Goal: Transaction & Acquisition: Download file/media

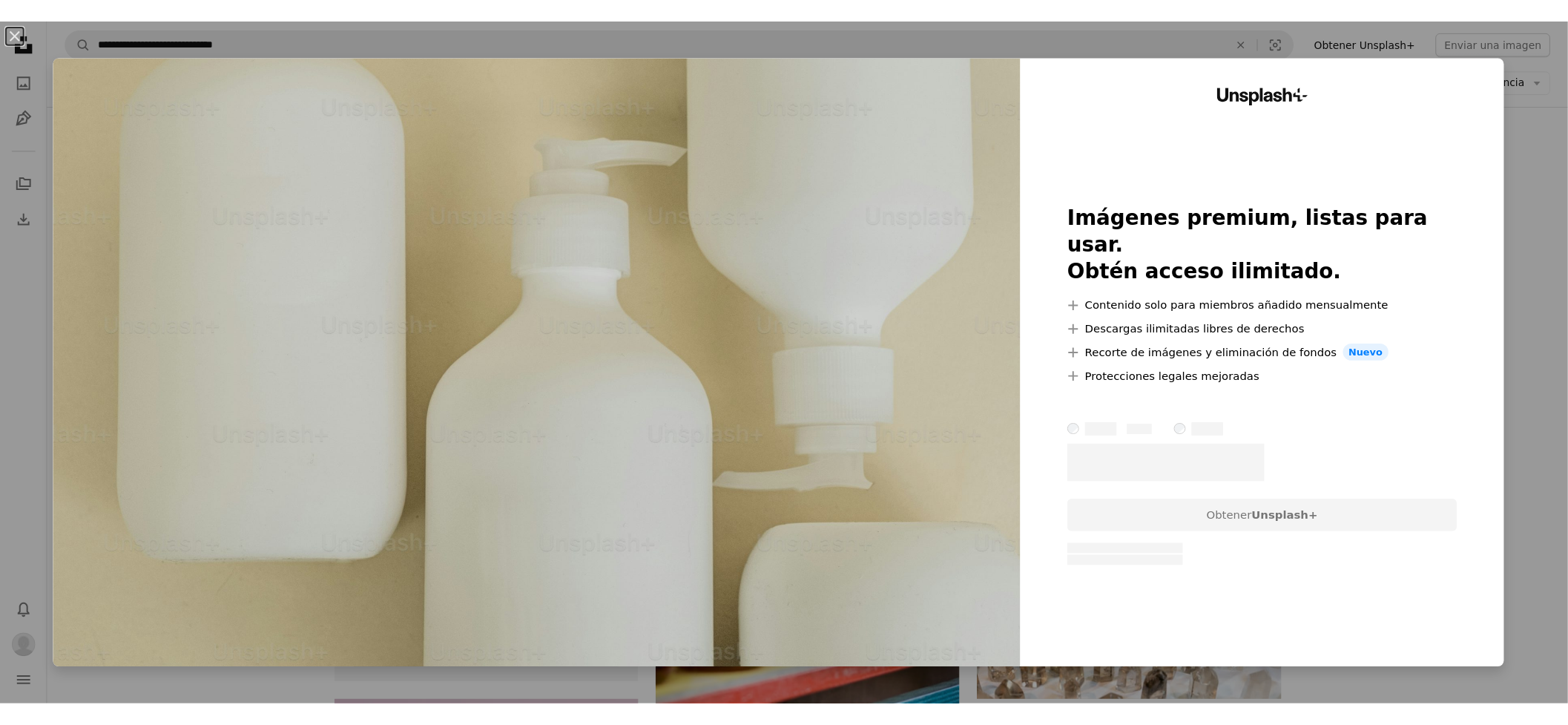
scroll to position [3354, 0]
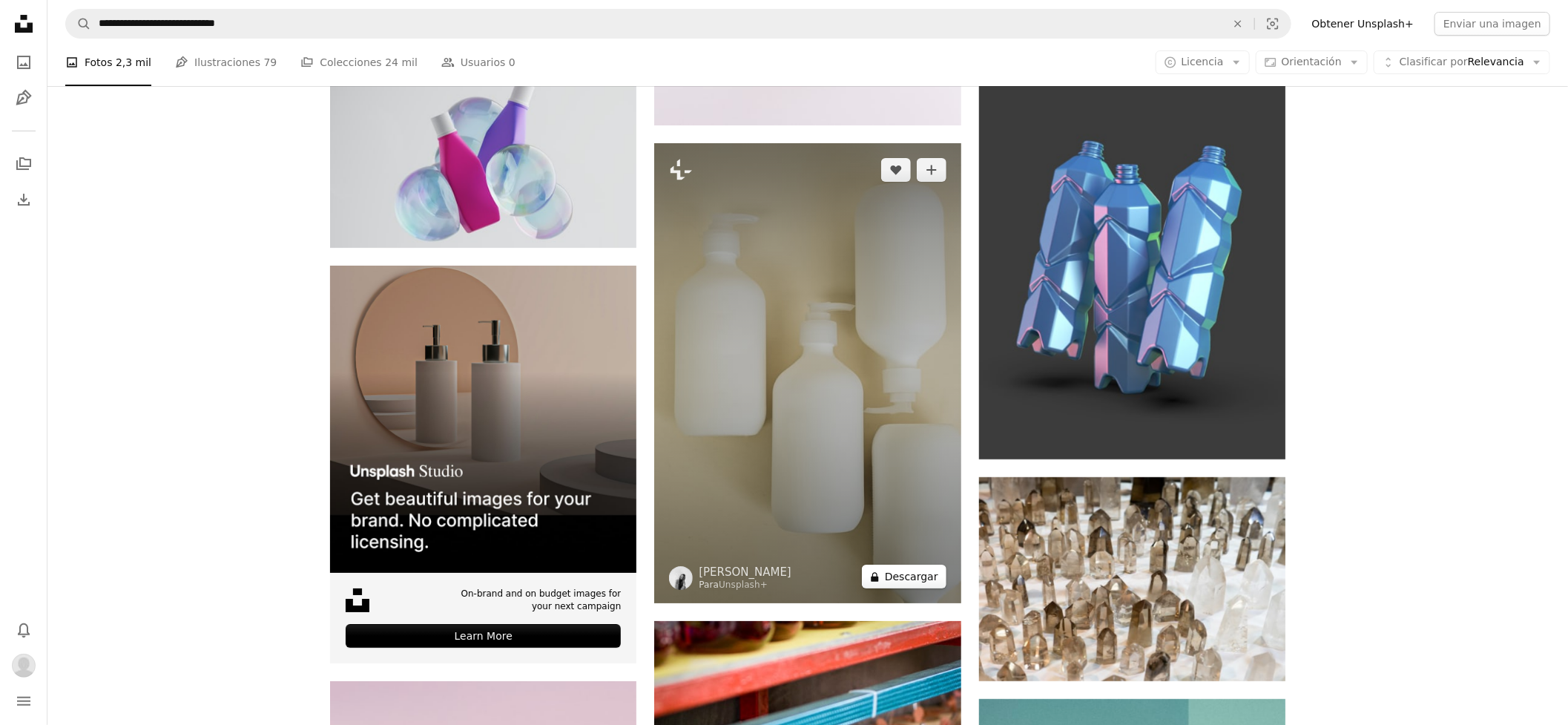
click at [898, 576] on button "A lock Descargar" at bounding box center [904, 576] width 85 height 24
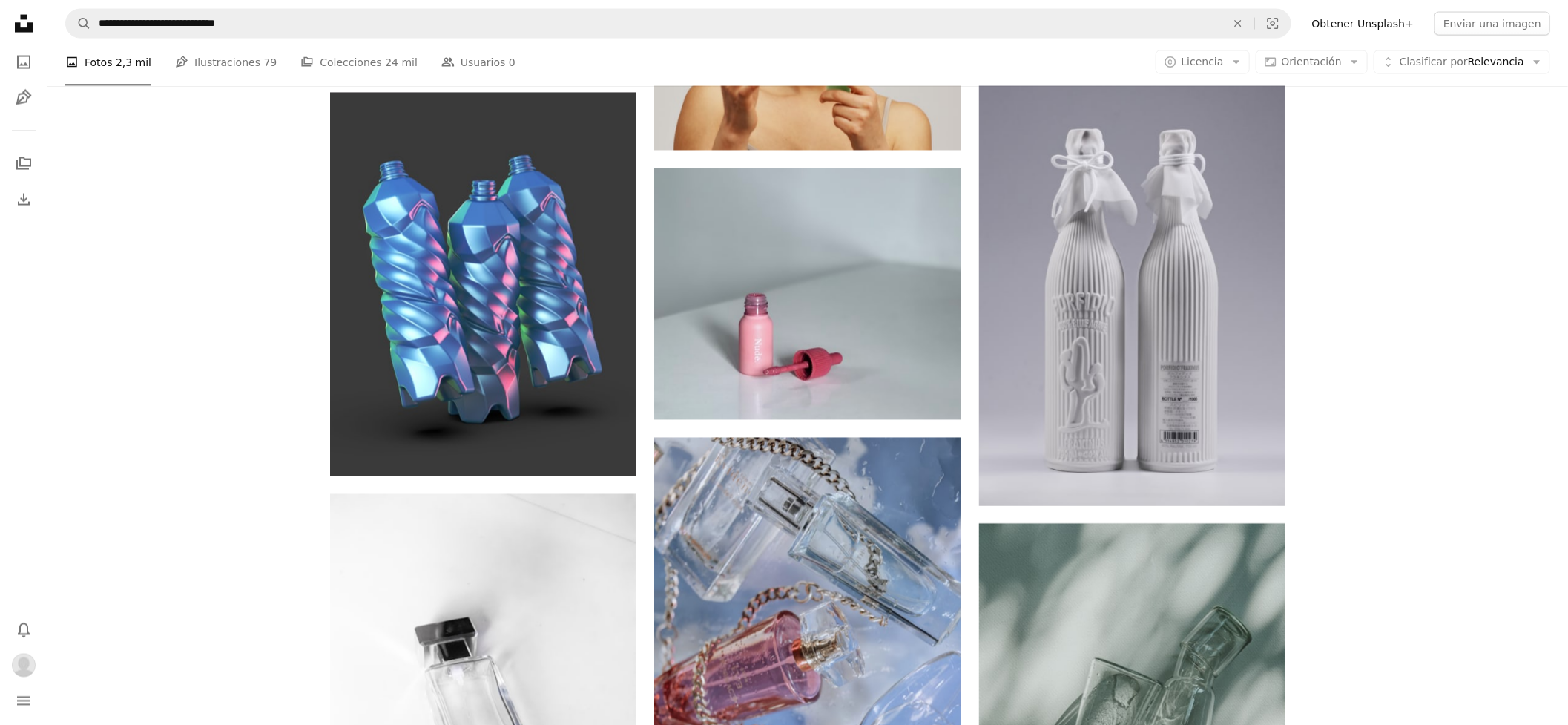
scroll to position [8795, 0]
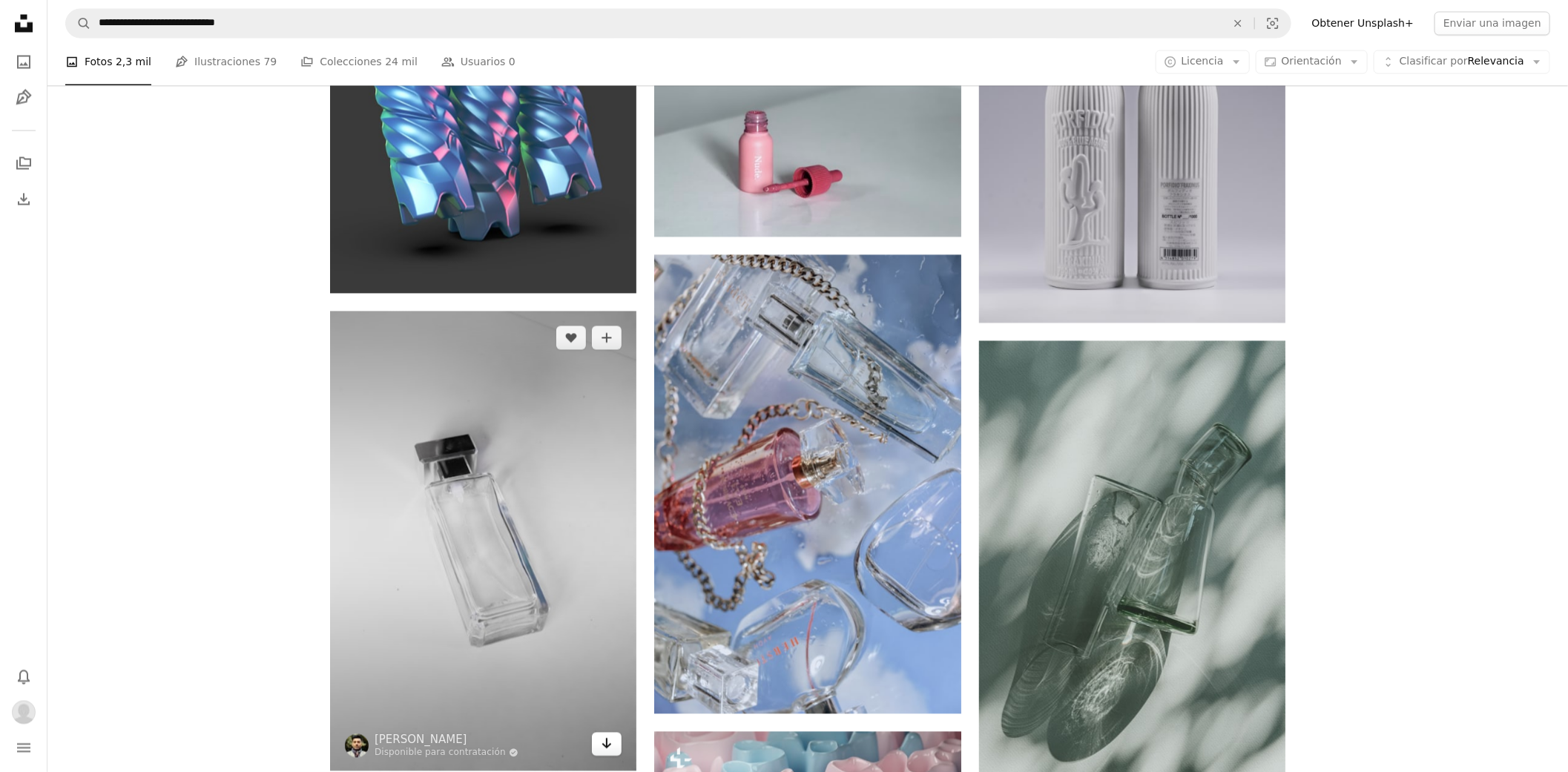
click at [614, 687] on link "Arrow pointing down" at bounding box center [607, 745] width 30 height 24
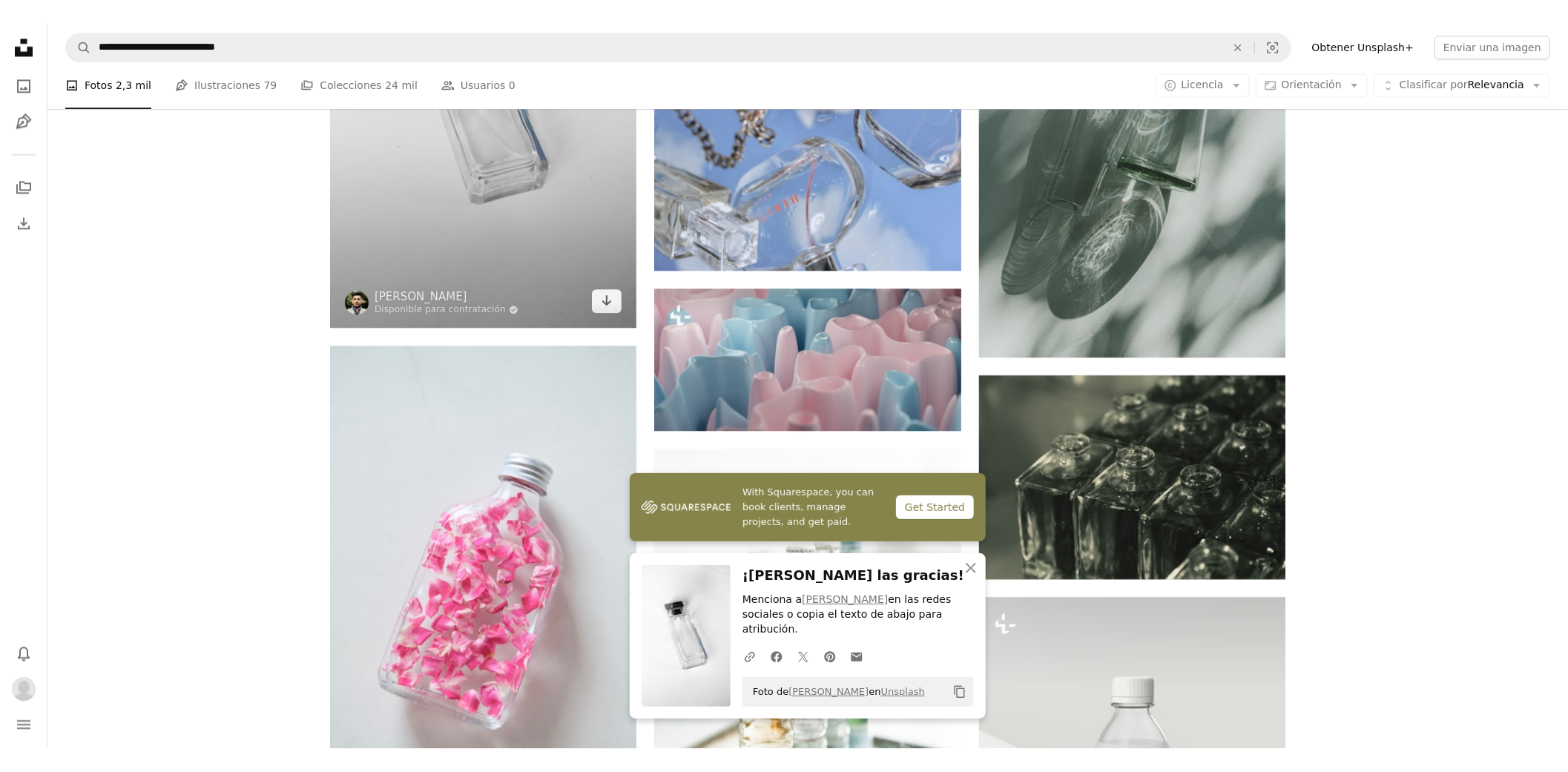
scroll to position [9121, 0]
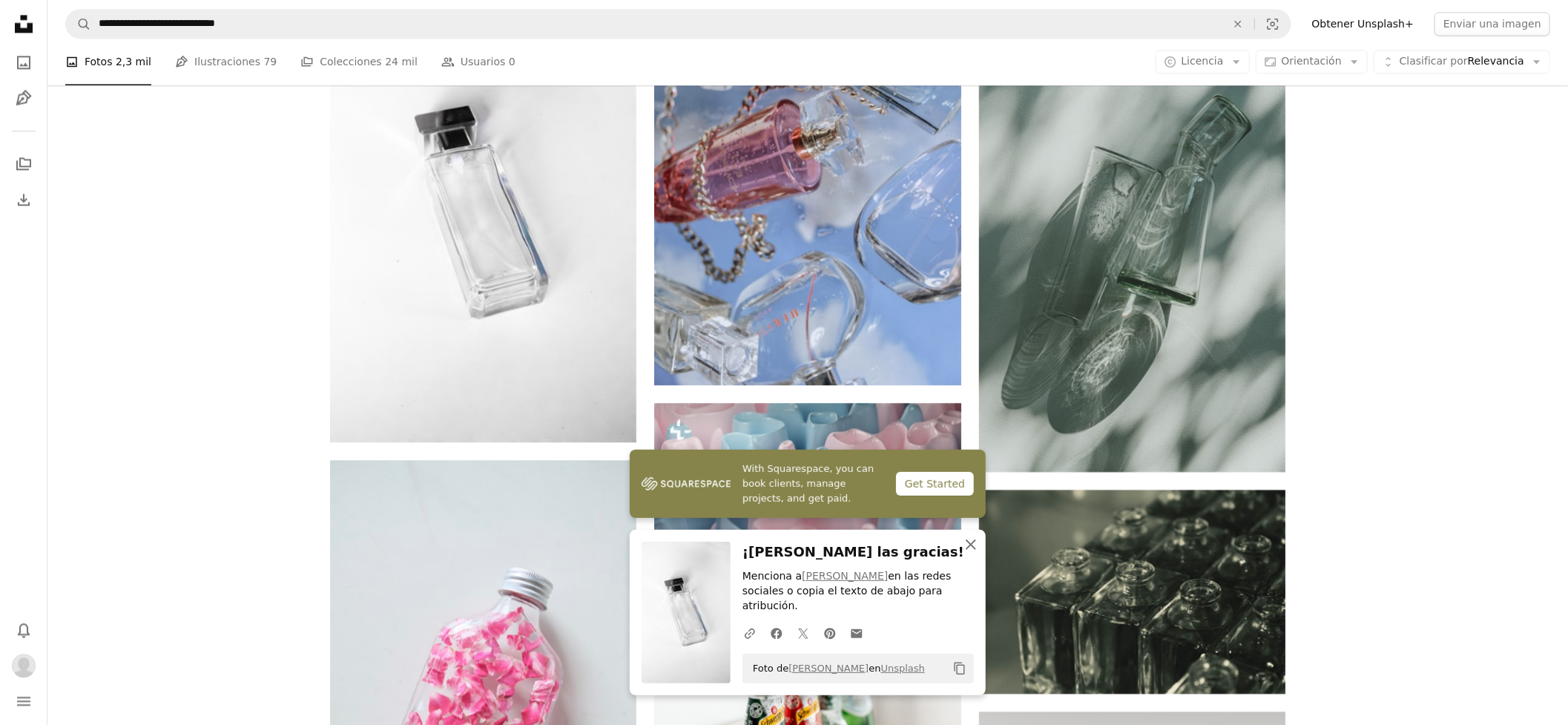
click at [970, 553] on icon "An X shape" at bounding box center [970, 544] width 18 height 18
